Goal: Task Accomplishment & Management: Complete application form

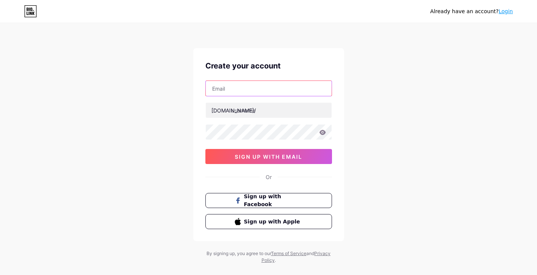
click at [238, 89] on input "text" at bounding box center [269, 88] width 126 height 15
type input "[EMAIL_ADDRESS][DOMAIN_NAME]"
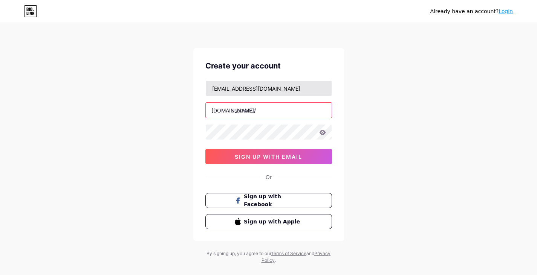
type input "promancapsulein"
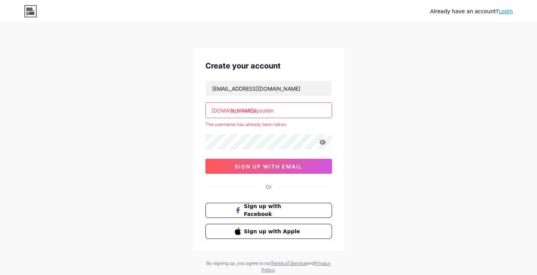
click at [505, 12] on link "Login" at bounding box center [506, 11] width 14 height 6
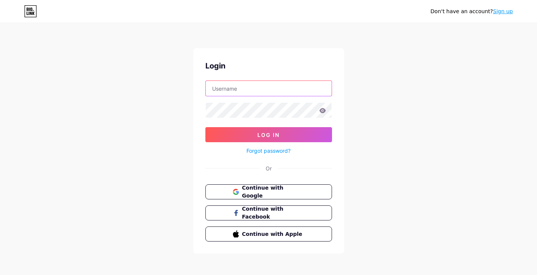
click at [230, 86] on input "text" at bounding box center [269, 88] width 126 height 15
type input "promancapsulein"
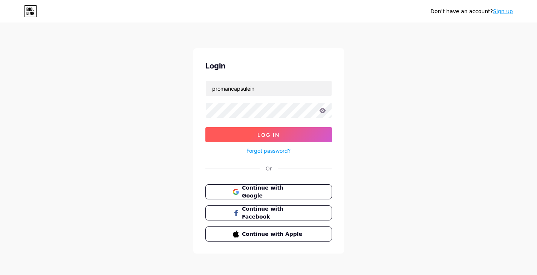
click at [252, 136] on button "Log In" at bounding box center [268, 134] width 127 height 15
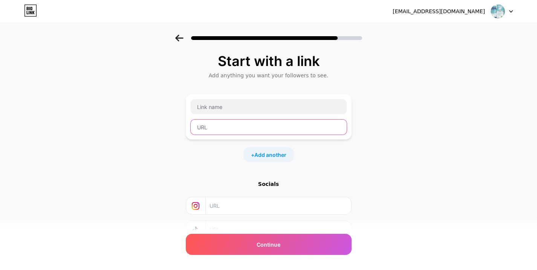
click at [227, 127] on input "text" at bounding box center [269, 126] width 156 height 15
paste input "[URL][DOMAIN_NAME]"
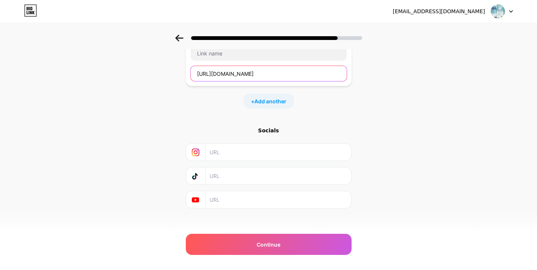
scroll to position [60, 0]
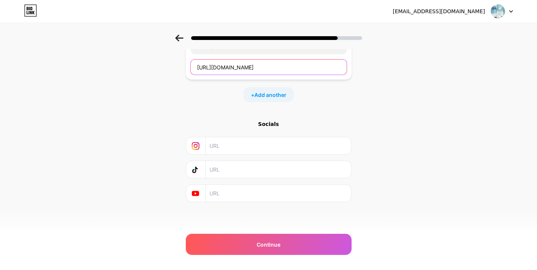
type input "[URL][DOMAIN_NAME]"
click at [229, 190] on input "text" at bounding box center [278, 193] width 137 height 17
paste input "[URL][DOMAIN_NAME]"
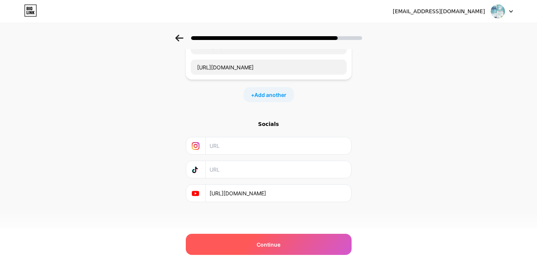
type input "[URL][DOMAIN_NAME]"
click at [246, 243] on div "Continue" at bounding box center [269, 244] width 166 height 21
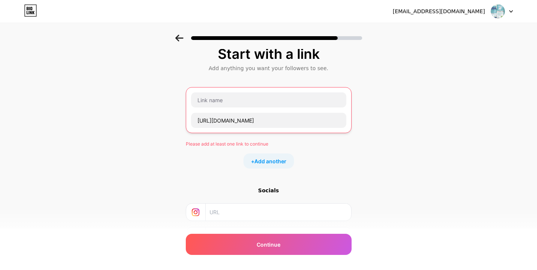
scroll to position [0, 0]
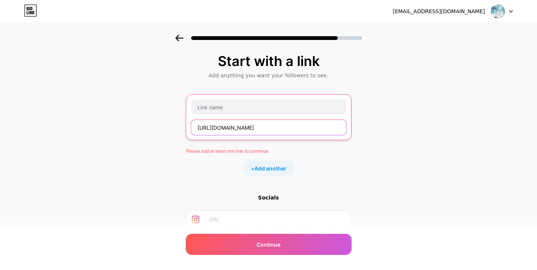
click at [311, 131] on input "[URL][DOMAIN_NAME]" at bounding box center [268, 127] width 155 height 15
click at [271, 169] on span "Add another" at bounding box center [270, 168] width 32 height 8
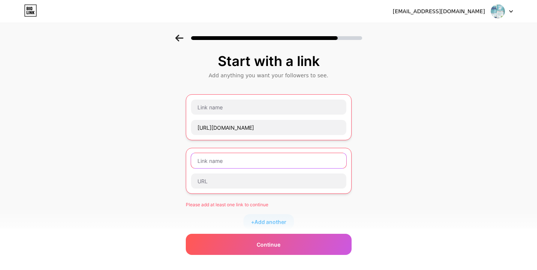
click at [222, 160] on input "text" at bounding box center [268, 160] width 155 height 15
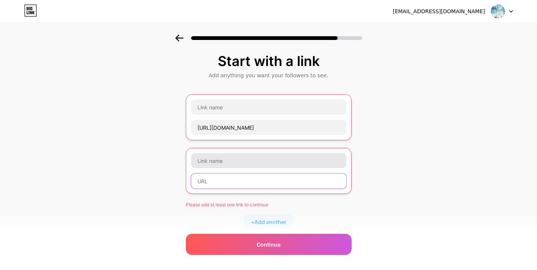
type input "[URL][DOMAIN_NAME]"
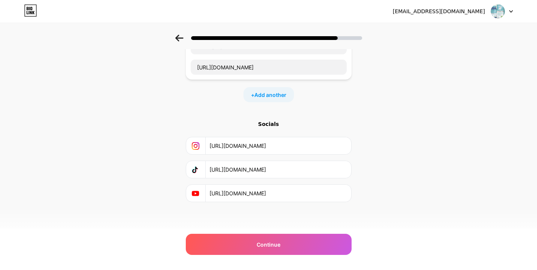
click at [256, 161] on input "[URL][DOMAIN_NAME]" at bounding box center [278, 169] width 137 height 17
click at [404, 127] on div "Start with a link Add anything you want your followers to see. [URL][DOMAIN_NAM…" at bounding box center [268, 81] width 537 height 318
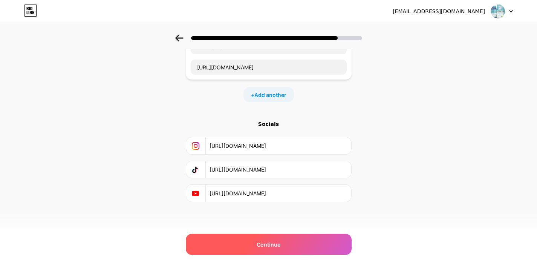
click at [260, 243] on span "Continue" at bounding box center [269, 244] width 24 height 8
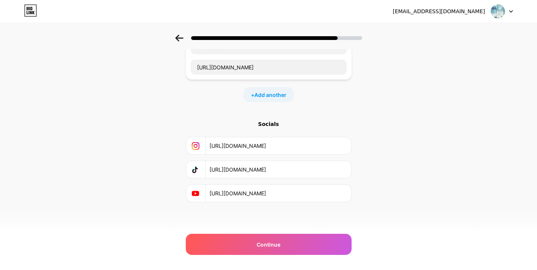
scroll to position [113, 0]
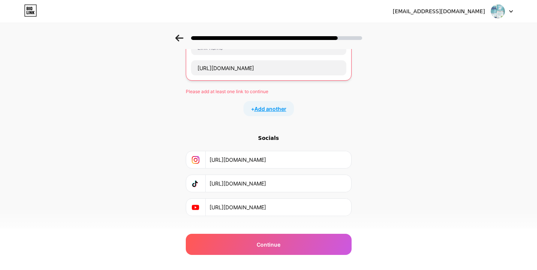
click at [271, 110] on span "Add another" at bounding box center [270, 109] width 32 height 8
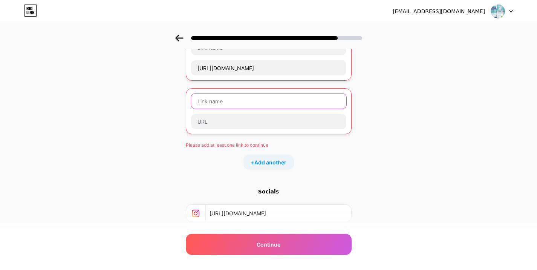
click at [226, 104] on input "text" at bounding box center [268, 100] width 155 height 15
click at [226, 99] on input "text" at bounding box center [268, 100] width 155 height 15
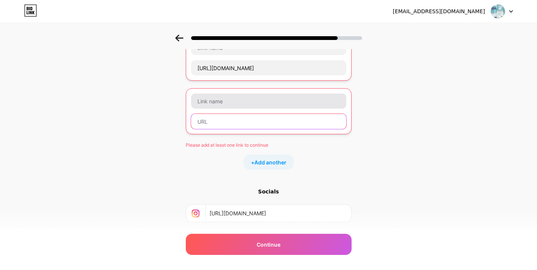
type input "[URL][DOMAIN_NAME]"
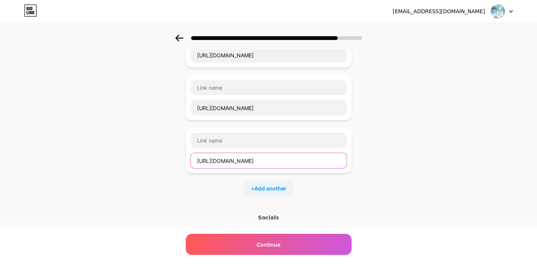
scroll to position [151, 0]
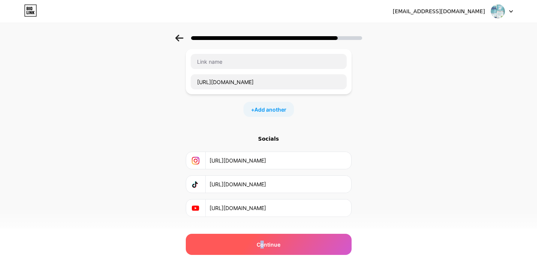
click at [265, 245] on span "Continue" at bounding box center [269, 244] width 24 height 8
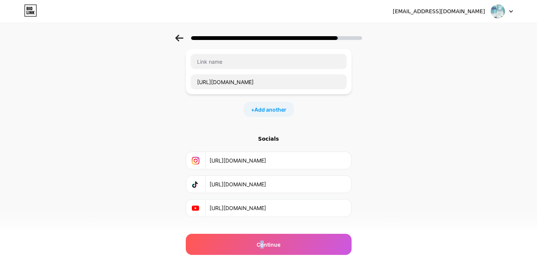
scroll to position [152, 0]
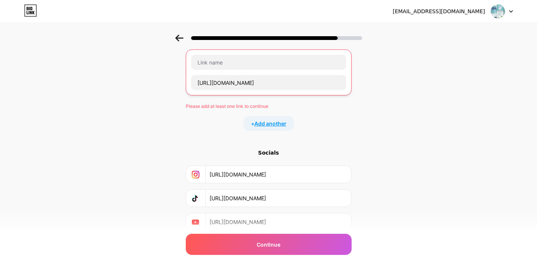
click at [271, 126] on span "Add another" at bounding box center [270, 123] width 32 height 8
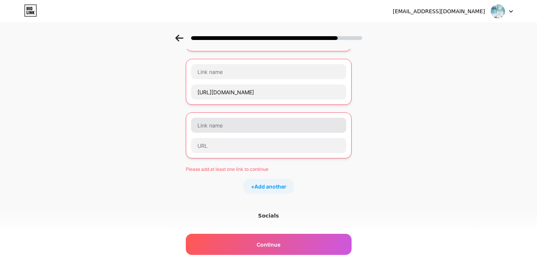
scroll to position [188, 0]
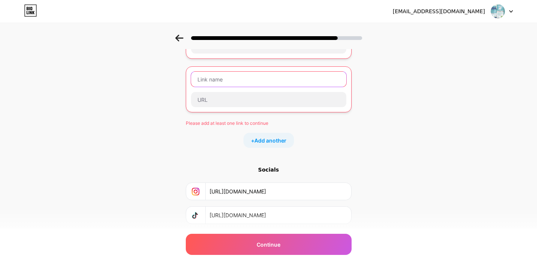
click at [222, 83] on input "text" at bounding box center [268, 79] width 155 height 15
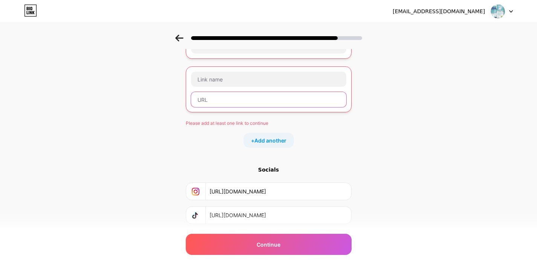
click at [215, 106] on input "text" at bounding box center [268, 99] width 155 height 15
paste input "[URL][DOMAIN_NAME]"
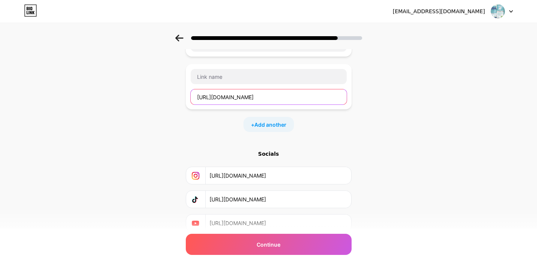
scroll to position [187, 0]
type input "[URL][DOMAIN_NAME]"
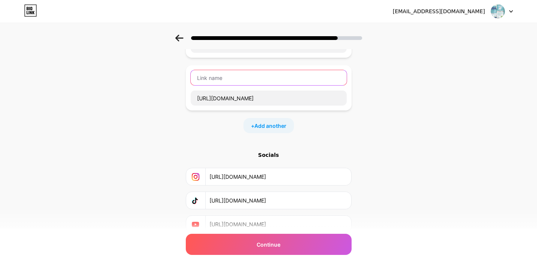
click at [227, 80] on input "text" at bounding box center [269, 77] width 156 height 15
paste input "Proman Capsule Price in [GEOGRAPHIC_DATA]"
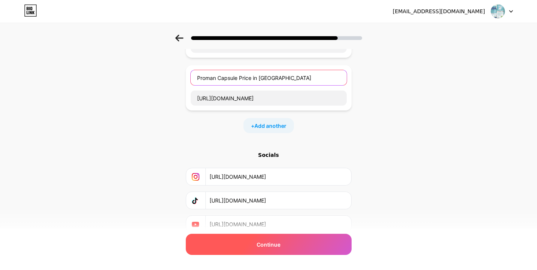
type input "Proman Capsule Price in [GEOGRAPHIC_DATA]"
click at [273, 243] on span "Continue" at bounding box center [269, 244] width 24 height 8
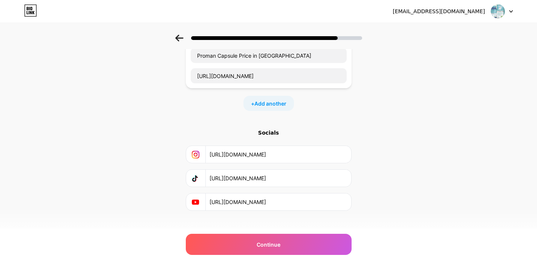
scroll to position [218, 0]
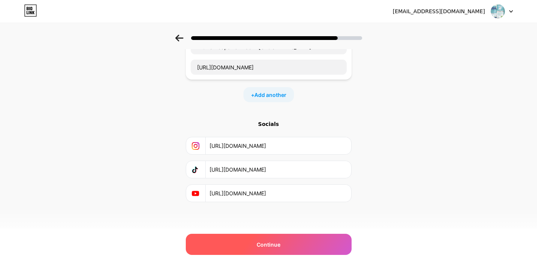
click at [250, 239] on div "Continue" at bounding box center [269, 244] width 166 height 21
click at [270, 249] on div "Continue" at bounding box center [269, 244] width 166 height 21
click at [269, 246] on span "Continue" at bounding box center [269, 244] width 24 height 8
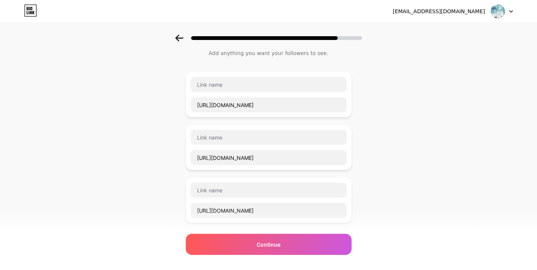
scroll to position [38, 0]
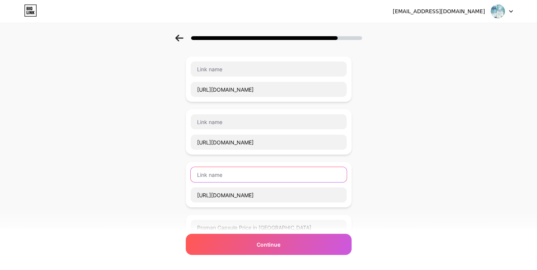
click at [210, 179] on input "text" at bounding box center [269, 174] width 156 height 15
paste input "Proman Capsule Price in [GEOGRAPHIC_DATA]"
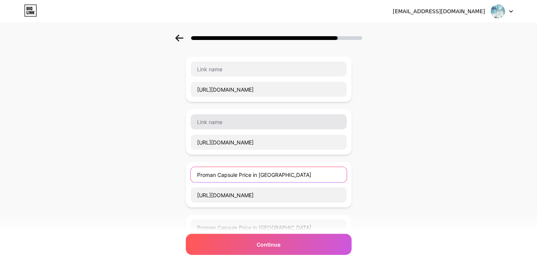
type input "Proman Capsule Price in [GEOGRAPHIC_DATA]"
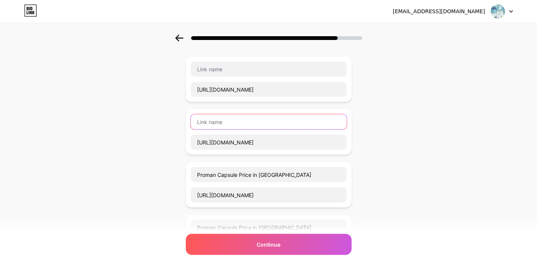
click at [206, 123] on input "text" at bounding box center [269, 121] width 156 height 15
paste input "Proman Capsule Price in [GEOGRAPHIC_DATA]"
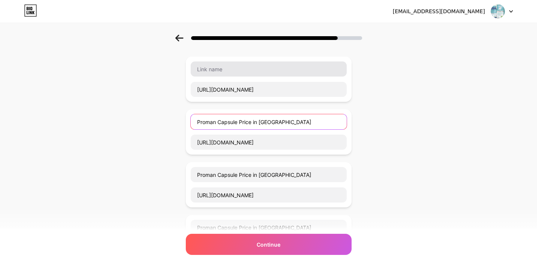
type input "Proman Capsule Price in [GEOGRAPHIC_DATA]"
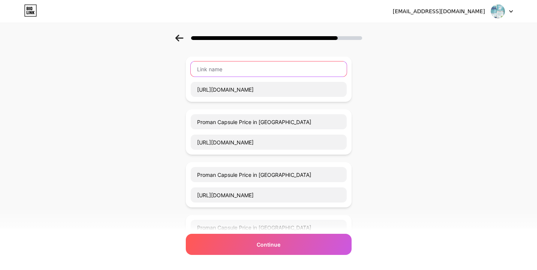
click at [216, 70] on input "text" at bounding box center [269, 68] width 156 height 15
paste input "Proman Capsule Price in [GEOGRAPHIC_DATA]"
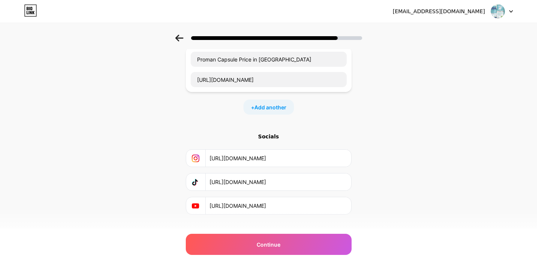
scroll to position [218, 0]
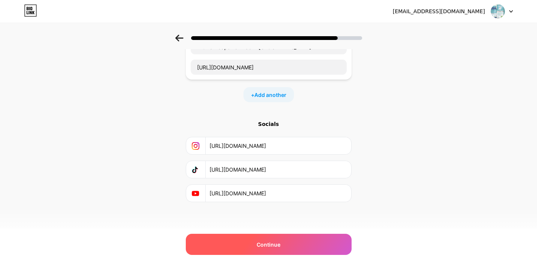
type input "Proman Capsule Price in [GEOGRAPHIC_DATA]"
click at [275, 242] on span "Continue" at bounding box center [269, 244] width 24 height 8
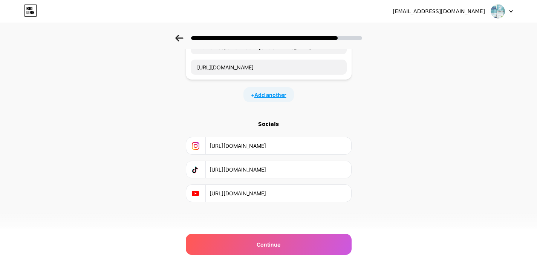
click at [258, 96] on span "Add another" at bounding box center [270, 95] width 32 height 8
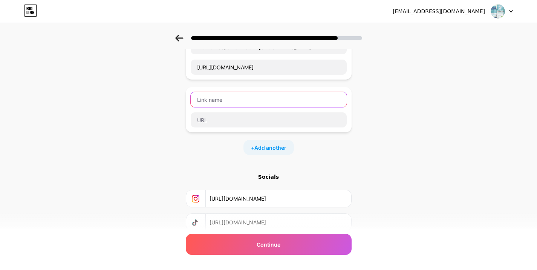
click at [228, 100] on input "text" at bounding box center [269, 99] width 156 height 15
paste input "Proman Capsule Price in [GEOGRAPHIC_DATA]"
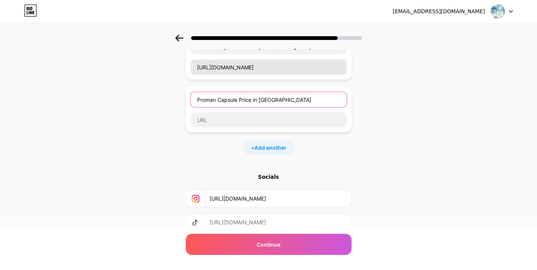
type input "Proman Capsule Price in [GEOGRAPHIC_DATA]"
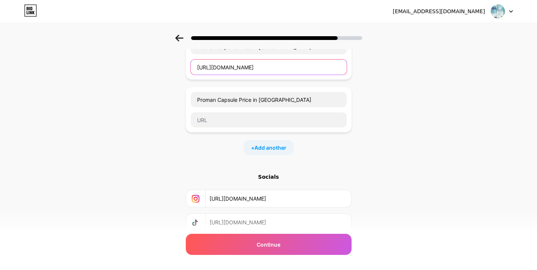
drag, startPoint x: 317, startPoint y: 70, endPoint x: 96, endPoint y: 88, distance: 222.3
click at [96, 88] on div "Start with a link Add anything you want your followers to see. Proman Capsule P…" at bounding box center [268, 54] width 537 height 476
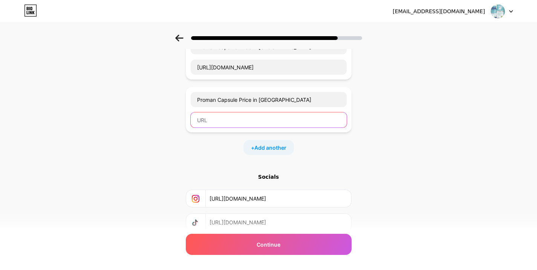
click at [213, 125] on input "text" at bounding box center [269, 119] width 156 height 15
paste input "[URL][DOMAIN_NAME]"
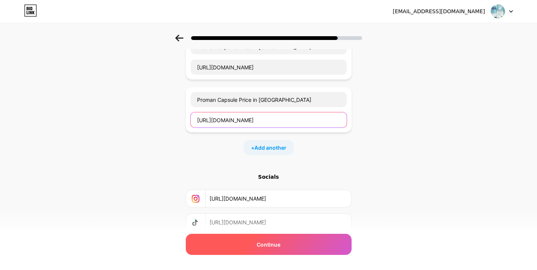
type input "[URL][DOMAIN_NAME]"
click at [238, 244] on div "Continue" at bounding box center [269, 244] width 166 height 21
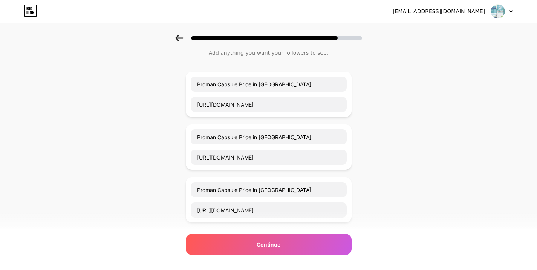
scroll to position [0, 0]
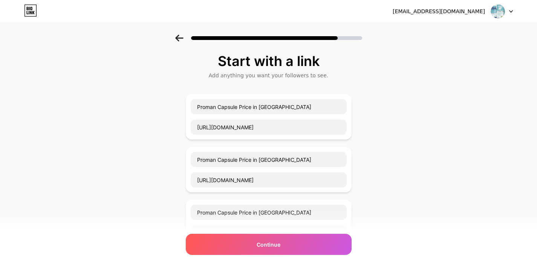
click at [251, 61] on div "Start with a link" at bounding box center [269, 61] width 158 height 15
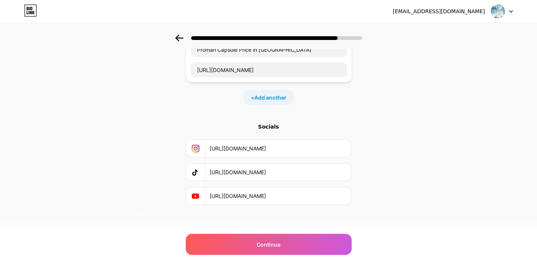
scroll to position [271, 0]
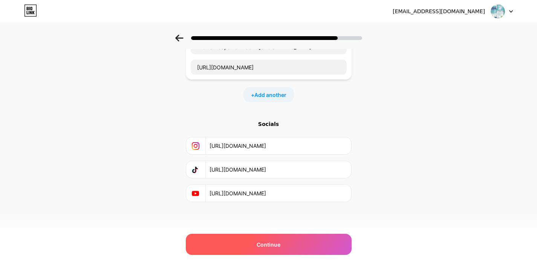
click at [282, 238] on div "Continue" at bounding box center [269, 244] width 166 height 21
click at [224, 240] on div "Continue" at bounding box center [269, 244] width 166 height 21
click at [276, 238] on div "Continue" at bounding box center [269, 244] width 166 height 21
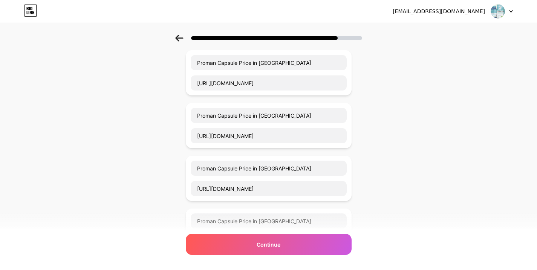
scroll to position [0, 0]
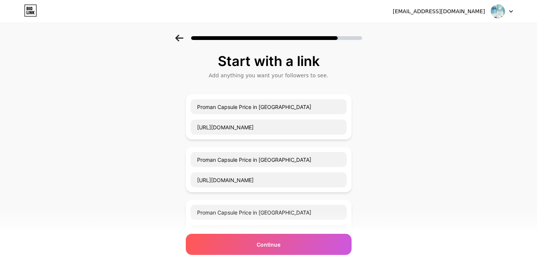
click at [479, 167] on div "Start with a link Add anything you want your followers to see. Proman Capsule P…" at bounding box center [268, 273] width 537 height 476
drag, startPoint x: 350, startPoint y: 132, endPoint x: 427, endPoint y: 47, distance: 114.7
click at [427, 47] on div at bounding box center [268, 36] width 537 height 26
click at [509, 12] on icon at bounding box center [511, 11] width 4 height 3
click at [445, 101] on div "Start with a link Add anything you want your followers to see. Proman Capsule P…" at bounding box center [268, 273] width 537 height 476
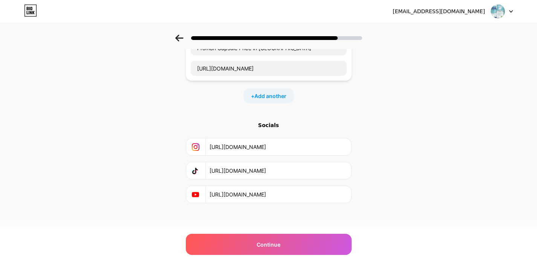
scroll to position [271, 0]
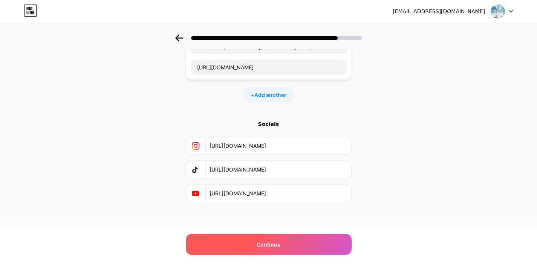
click at [300, 241] on div "Continue" at bounding box center [269, 244] width 166 height 21
drag, startPoint x: 300, startPoint y: 240, endPoint x: 258, endPoint y: 240, distance: 42.2
click at [300, 239] on div "Continue" at bounding box center [269, 244] width 166 height 21
click at [257, 239] on div "Continue" at bounding box center [269, 244] width 166 height 21
click at [242, 241] on div "Continue" at bounding box center [269, 244] width 166 height 21
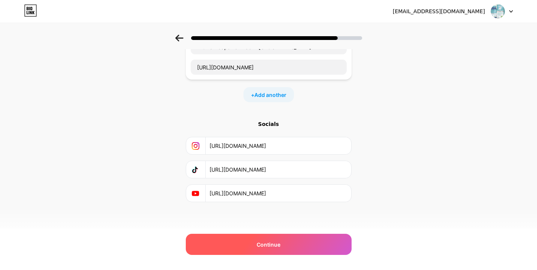
click at [283, 245] on div "Continue" at bounding box center [269, 244] width 166 height 21
click at [284, 244] on div "Continue" at bounding box center [269, 244] width 166 height 21
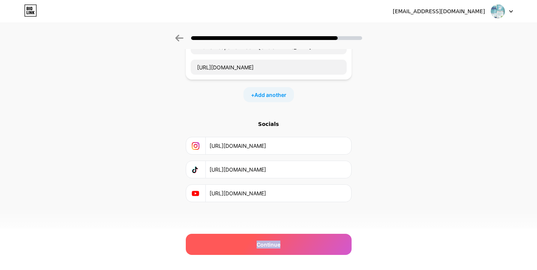
click at [284, 244] on div "Continue" at bounding box center [269, 244] width 166 height 21
click at [284, 243] on div "Continue" at bounding box center [269, 244] width 166 height 21
click at [286, 243] on div "Continue" at bounding box center [269, 244] width 166 height 21
click at [292, 241] on div "Continue" at bounding box center [269, 244] width 166 height 21
click at [296, 242] on div "Continue" at bounding box center [269, 244] width 166 height 21
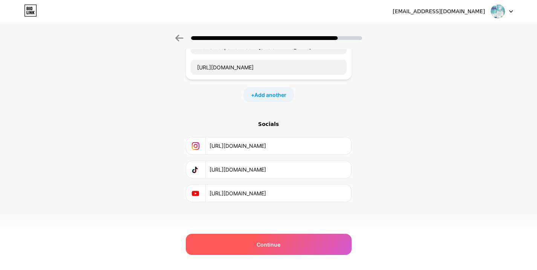
click at [297, 242] on div "Continue" at bounding box center [269, 244] width 166 height 21
click at [298, 241] on div "Continue" at bounding box center [269, 244] width 166 height 21
click at [298, 240] on div "Continue" at bounding box center [269, 244] width 166 height 21
click at [299, 239] on div "Continue" at bounding box center [269, 244] width 166 height 21
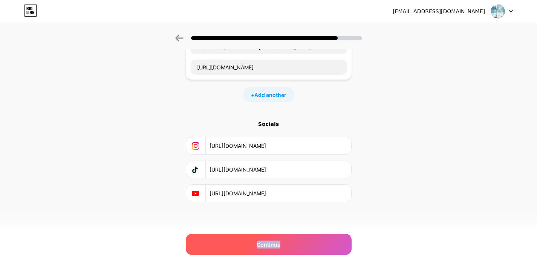
click at [300, 239] on div "Continue" at bounding box center [269, 244] width 166 height 21
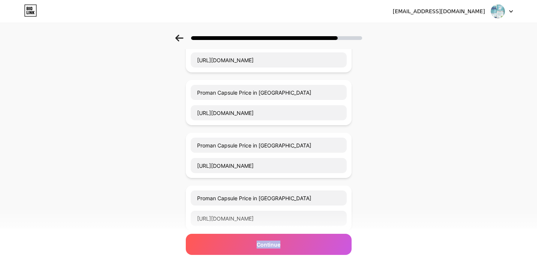
scroll to position [0, 0]
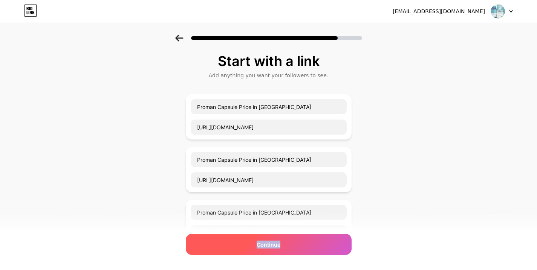
click at [318, 247] on div "Continue" at bounding box center [269, 244] width 166 height 21
click at [318, 246] on div "Continue" at bounding box center [269, 244] width 166 height 21
click at [317, 246] on div "Continue" at bounding box center [269, 244] width 166 height 21
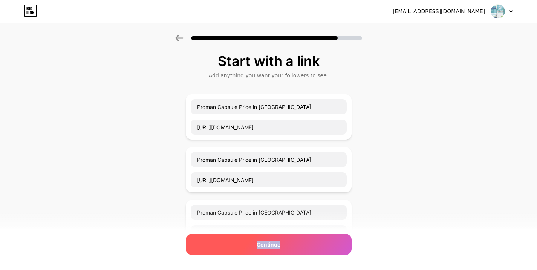
click at [319, 247] on div "Continue" at bounding box center [269, 244] width 166 height 21
click at [320, 247] on div "Continue" at bounding box center [269, 244] width 166 height 21
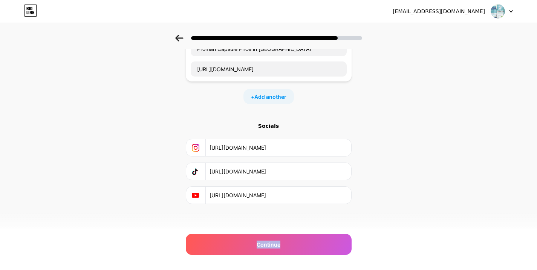
scroll to position [271, 0]
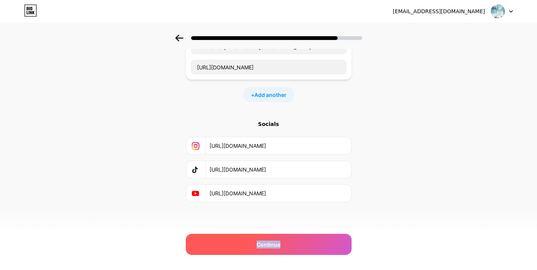
click at [311, 241] on div "Continue" at bounding box center [269, 244] width 166 height 21
drag, startPoint x: 243, startPoint y: 242, endPoint x: 296, endPoint y: 248, distance: 53.1
click at [244, 242] on div "Continue" at bounding box center [269, 244] width 166 height 21
click at [296, 248] on div "Continue" at bounding box center [269, 244] width 166 height 21
click at [249, 243] on div "Continue" at bounding box center [269, 244] width 166 height 21
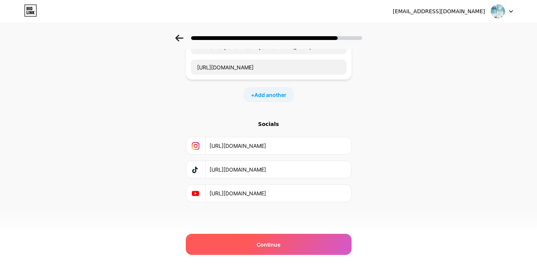
click at [313, 248] on div "Continue" at bounding box center [269, 244] width 166 height 21
click at [312, 247] on div "Continue" at bounding box center [269, 244] width 166 height 21
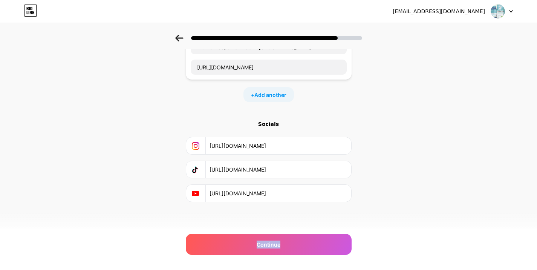
click at [511, 10] on div at bounding box center [502, 12] width 22 height 14
click at [470, 86] on div "Start with a link Add anything you want your followers to see. Proman Capsule P…" at bounding box center [268, 2] width 537 height 476
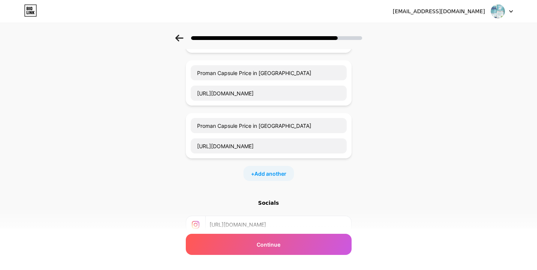
scroll to position [196, 0]
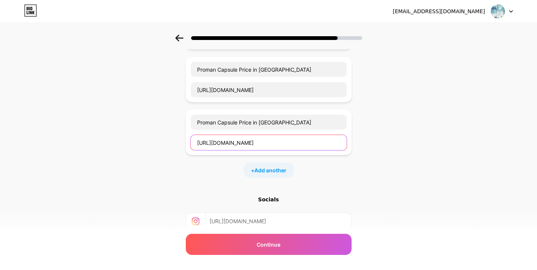
click at [331, 138] on input "[URL][DOMAIN_NAME]" at bounding box center [269, 142] width 156 height 15
drag, startPoint x: 350, startPoint y: 127, endPoint x: 380, endPoint y: 123, distance: 30.4
click at [380, 123] on div "Start with a link Add anything you want your followers to see. Proman Capsule P…" at bounding box center [268, 77] width 537 height 476
drag, startPoint x: 321, startPoint y: 142, endPoint x: 272, endPoint y: 143, distance: 48.2
click at [272, 143] on input "[URL][DOMAIN_NAME]" at bounding box center [269, 142] width 156 height 15
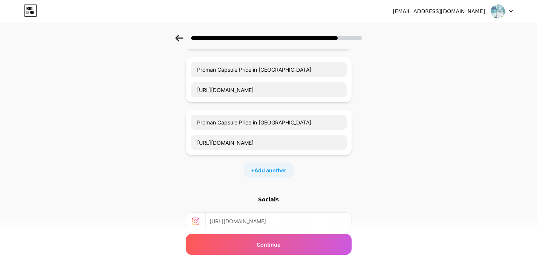
click at [381, 127] on div "Start with a link Add anything you want your followers to see. Proman Capsule P…" at bounding box center [268, 77] width 537 height 476
drag, startPoint x: 305, startPoint y: 146, endPoint x: 117, endPoint y: 147, distance: 188.0
click at [117, 147] on div "Start with a link Add anything you want your followers to see. Proman Capsule P…" at bounding box center [268, 77] width 537 height 476
drag, startPoint x: 281, startPoint y: 124, endPoint x: 108, endPoint y: 119, distance: 173.4
click at [108, 119] on div "Start with a link Add anything you want your followers to see. Proman Capsule P…" at bounding box center [268, 77] width 537 height 476
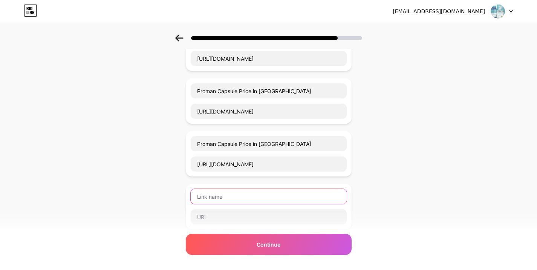
scroll to position [120, 0]
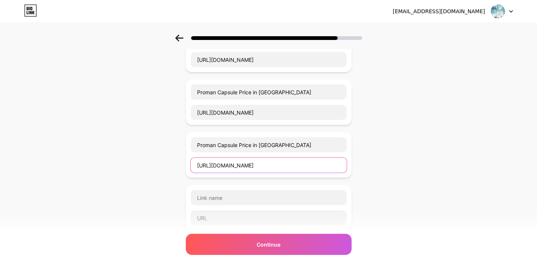
drag, startPoint x: 322, startPoint y: 160, endPoint x: 161, endPoint y: 163, distance: 160.9
click at [161, 163] on div "Start with a link Add anything you want your followers to see. Proman Capsule P…" at bounding box center [268, 152] width 537 height 476
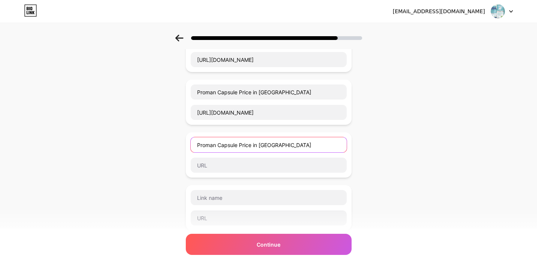
drag, startPoint x: 262, startPoint y: 141, endPoint x: 54, endPoint y: 126, distance: 208.2
click at [54, 126] on div "Start with a link Add anything you want your followers to see. Proman Capsule P…" at bounding box center [268, 152] width 537 height 476
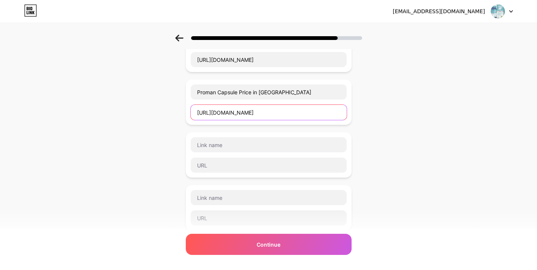
drag, startPoint x: 311, startPoint y: 114, endPoint x: 89, endPoint y: 104, distance: 221.8
click at [89, 104] on div "Start with a link Add anything you want your followers to see. Proman Capsule P…" at bounding box center [268, 152] width 537 height 476
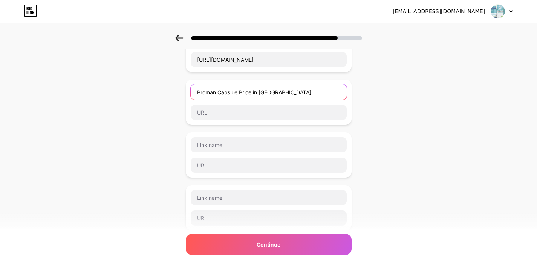
drag, startPoint x: 152, startPoint y: 88, endPoint x: 86, endPoint y: 86, distance: 66.4
click at [86, 86] on div "Start with a link Add anything you want your followers to see. Proman Capsule P…" at bounding box center [268, 152] width 537 height 476
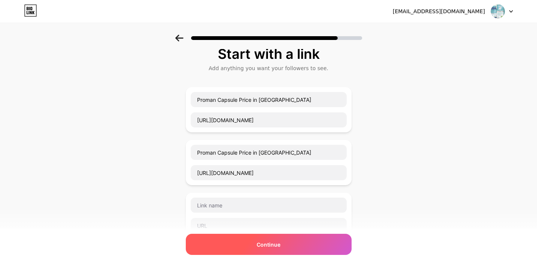
click at [294, 242] on div "Continue" at bounding box center [269, 244] width 166 height 21
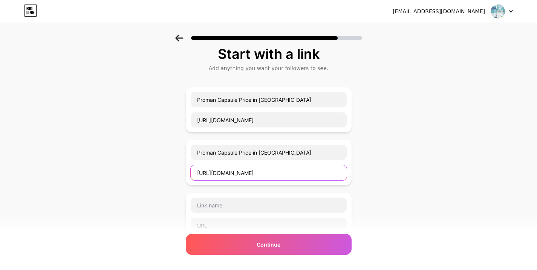
drag, startPoint x: 290, startPoint y: 174, endPoint x: 16, endPoint y: 139, distance: 276.2
click at [16, 139] on div "Start with a link Add anything you want your followers to see. Proman Capsule P…" at bounding box center [268, 266] width 537 height 476
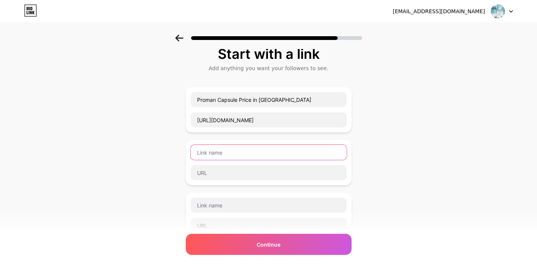
drag, startPoint x: 277, startPoint y: 154, endPoint x: 53, endPoint y: 125, distance: 226.0
click at [53, 125] on div "Start with a link Add anything you want your followers to see. Proman Capsule P…" at bounding box center [268, 266] width 537 height 476
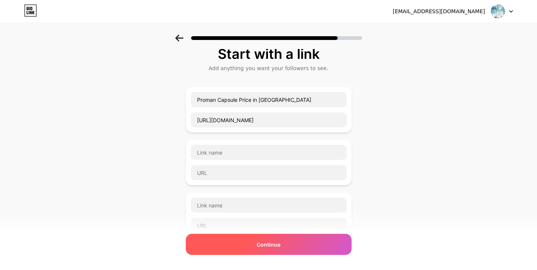
click at [298, 251] on div "Continue" at bounding box center [269, 244] width 166 height 21
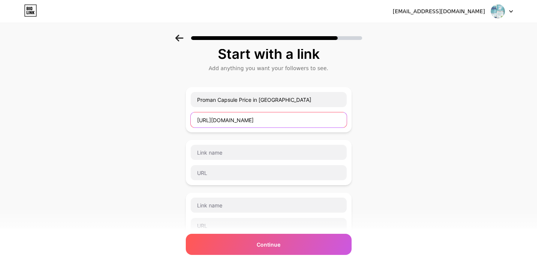
drag, startPoint x: 311, startPoint y: 121, endPoint x: 95, endPoint y: 119, distance: 215.6
click at [95, 119] on div "Start with a link Add anything you want your followers to see. Proman Capsule P…" at bounding box center [268, 266] width 537 height 476
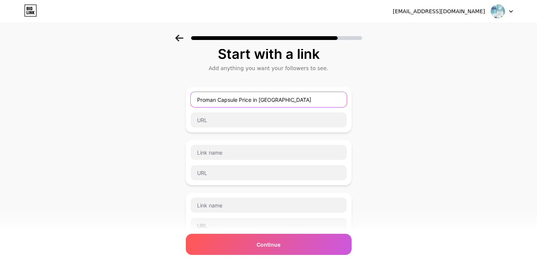
drag, startPoint x: 289, startPoint y: 100, endPoint x: 58, endPoint y: 77, distance: 232.1
click at [58, 77] on div "Start with a link Add anything you want your followers to see. Proman Capsule P…" at bounding box center [268, 266] width 537 height 476
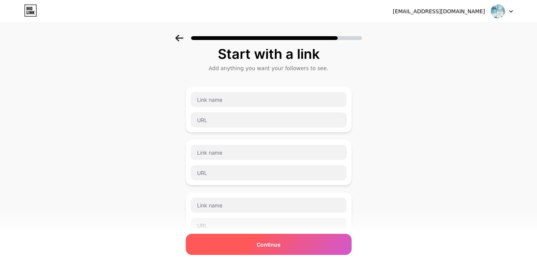
click at [253, 244] on div "Continue" at bounding box center [269, 244] width 166 height 21
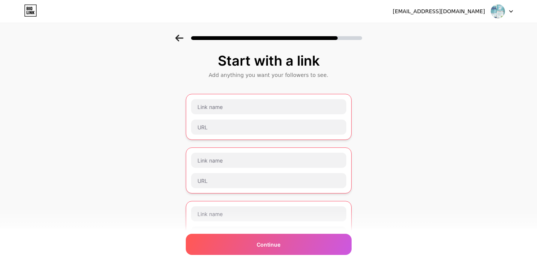
scroll to position [0, 0]
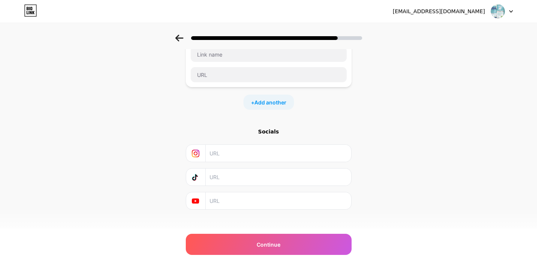
scroll to position [60, 0]
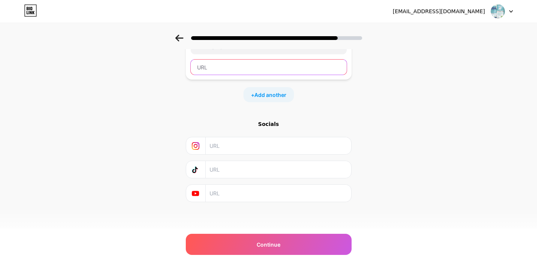
type input "[URL][DOMAIN_NAME]"
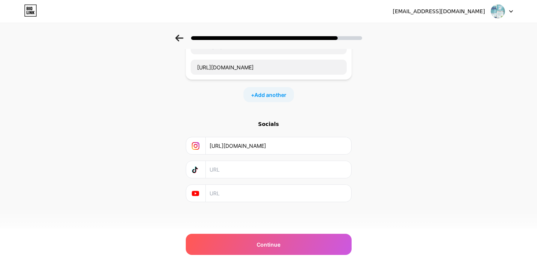
type input "[URL][DOMAIN_NAME]"
drag, startPoint x: 233, startPoint y: 146, endPoint x: 237, endPoint y: 147, distance: 4.8
click at [234, 146] on input "[URL][DOMAIN_NAME]" at bounding box center [278, 145] width 137 height 17
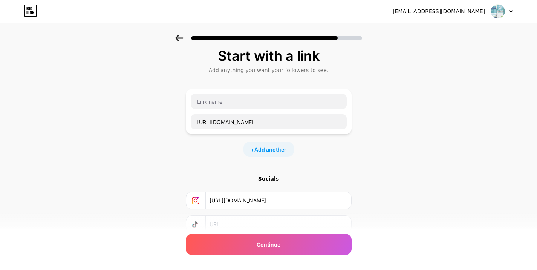
scroll to position [0, 0]
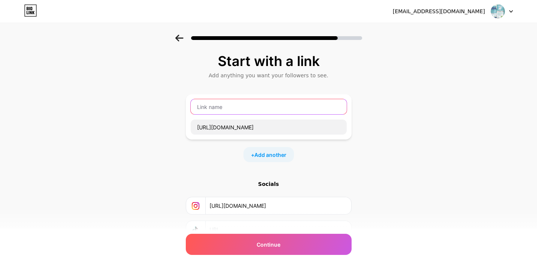
click at [223, 106] on input "text" at bounding box center [269, 106] width 156 height 15
paste input "Proman Capsule Price in [GEOGRAPHIC_DATA]"
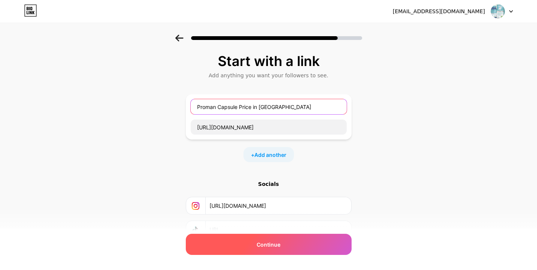
type input "Proman Capsule Price in [GEOGRAPHIC_DATA]"
click at [274, 244] on span "Continue" at bounding box center [269, 244] width 24 height 8
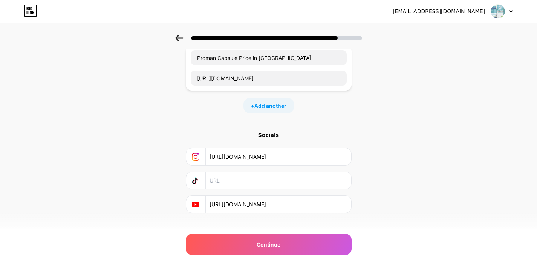
scroll to position [60, 0]
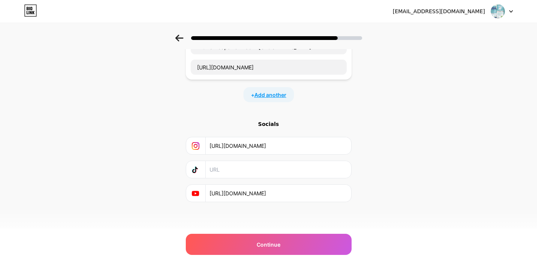
click at [258, 93] on span "Add another" at bounding box center [270, 95] width 32 height 8
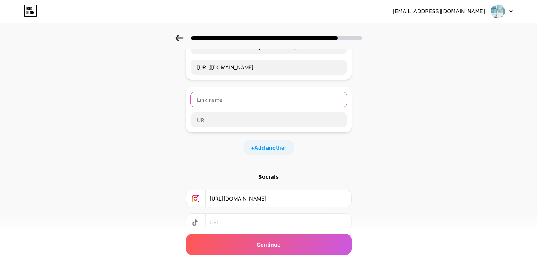
click at [229, 103] on input "text" at bounding box center [269, 99] width 156 height 15
paste input "Proman Capsule Price in [GEOGRAPHIC_DATA]"
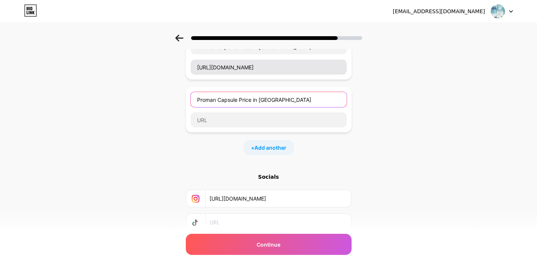
type input "Proman Capsule Price in [GEOGRAPHIC_DATA]"
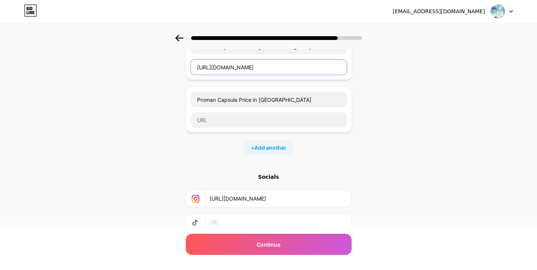
drag, startPoint x: 329, startPoint y: 65, endPoint x: 179, endPoint y: 70, distance: 149.7
click at [179, 70] on div "Start with a link Add anything you want your followers to see. Proman Capsule P…" at bounding box center [268, 134] width 537 height 318
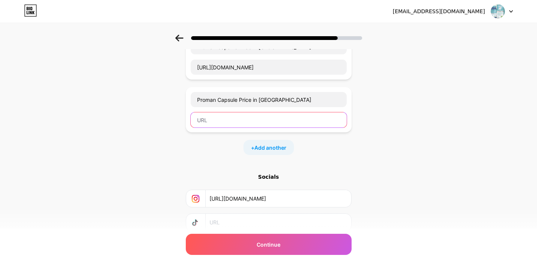
click at [251, 124] on input "text" at bounding box center [269, 119] width 156 height 15
paste input "[URL][DOMAIN_NAME]"
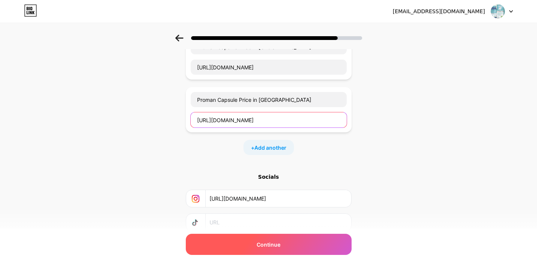
type input "[URL][DOMAIN_NAME]"
click at [287, 251] on div "Continue" at bounding box center [269, 244] width 166 height 21
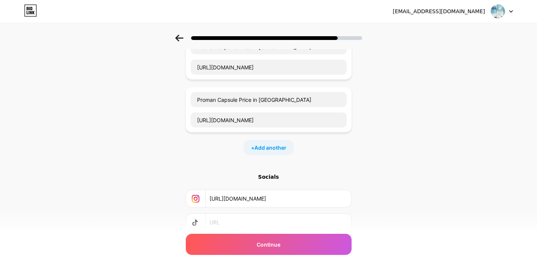
scroll to position [0, 0]
